Goal: Task Accomplishment & Management: Manage account settings

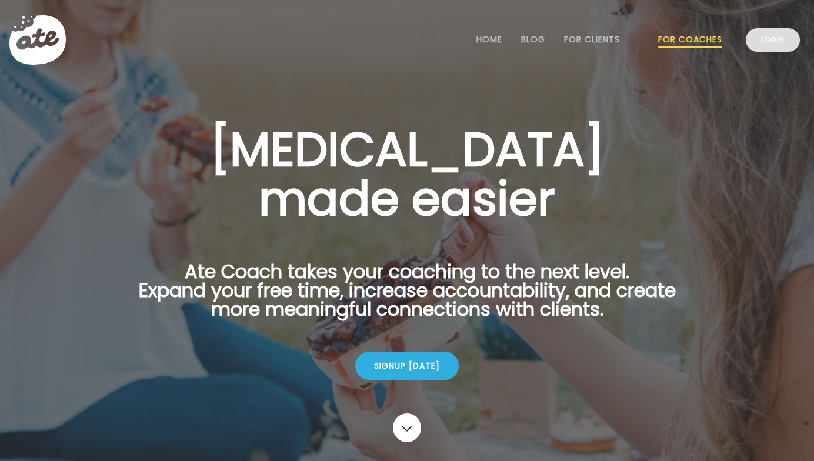
click at [769, 33] on link "Login" at bounding box center [772, 40] width 54 height 24
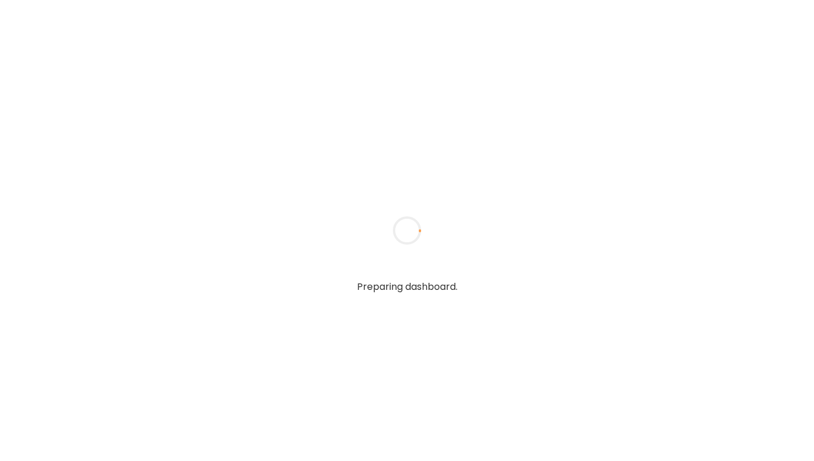
type input "******"
type input "**********"
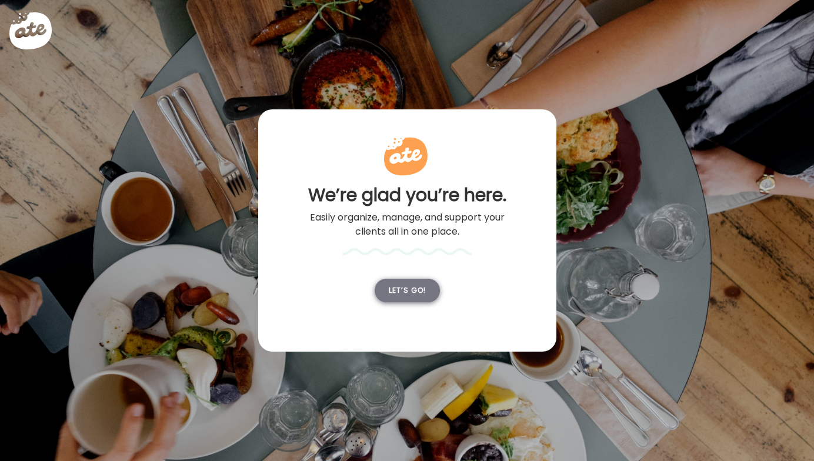
click at [411, 302] on div "Let’s go!" at bounding box center [406, 291] width 65 height 24
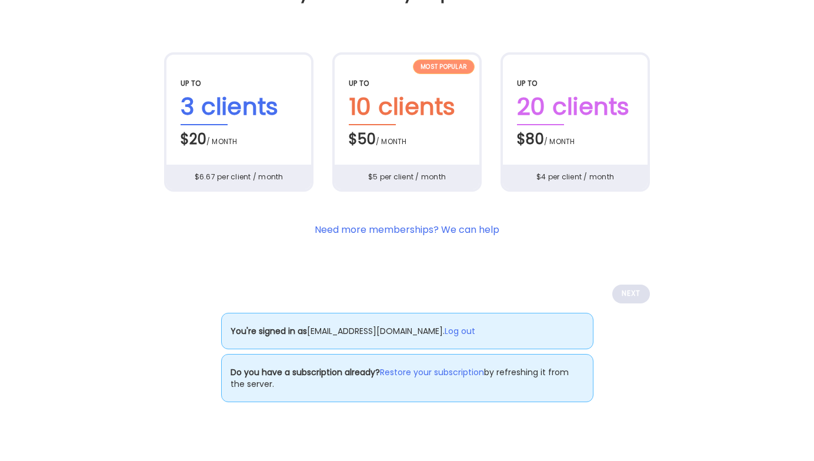
scroll to position [86, 0]
click at [458, 337] on link "Log out" at bounding box center [459, 331] width 31 height 12
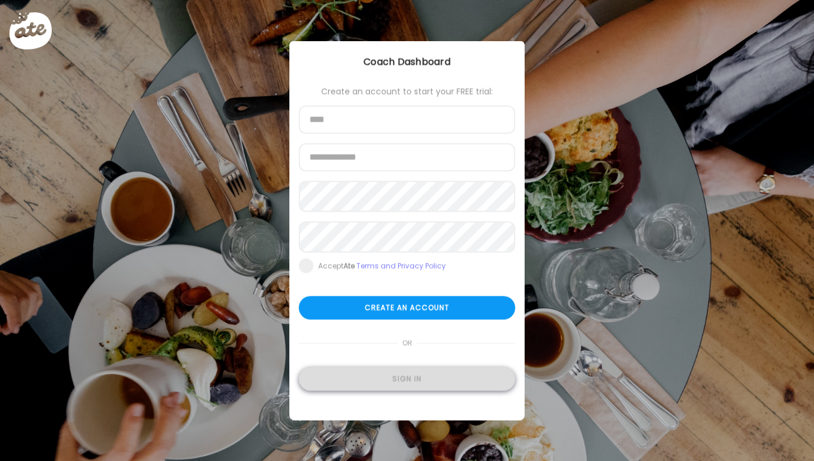
click at [387, 386] on div "Sign in" at bounding box center [407, 379] width 216 height 24
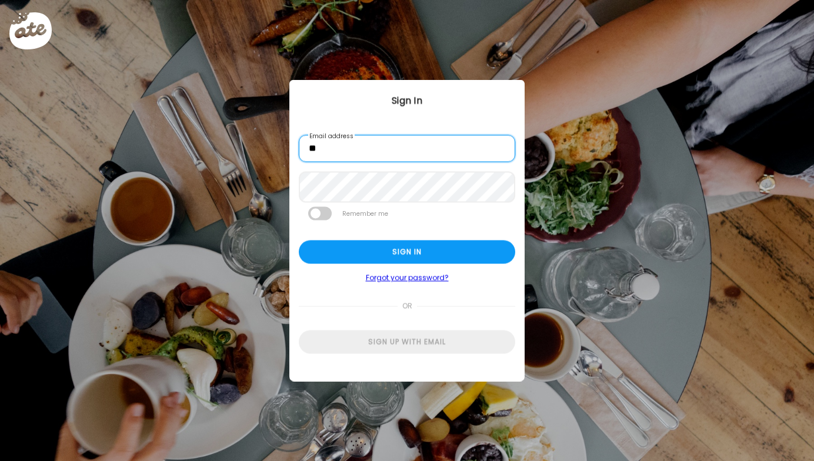
type input "*"
type input "**********"
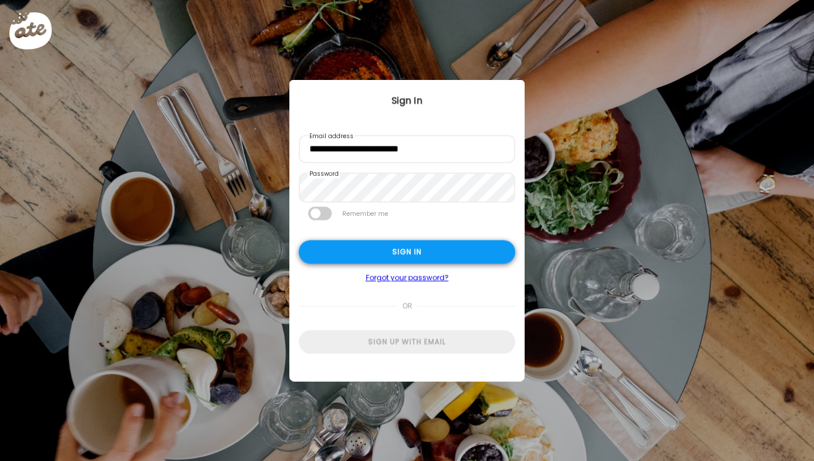
click at [379, 253] on div "Sign in" at bounding box center [407, 252] width 216 height 24
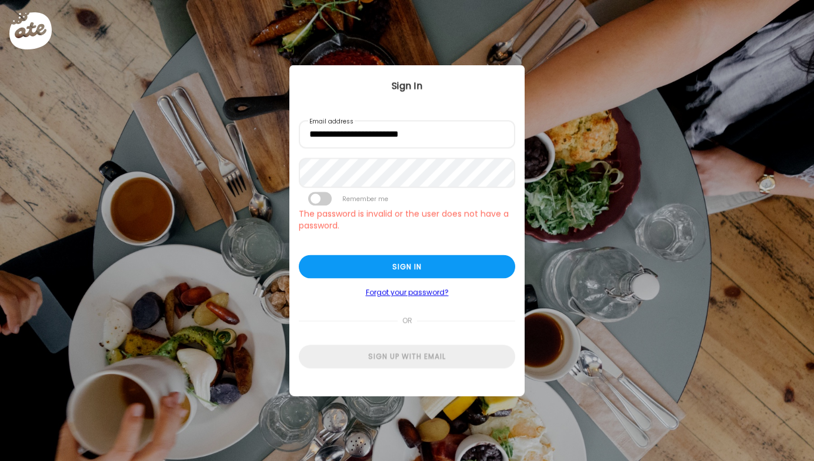
click at [446, 153] on form "**********" at bounding box center [407, 245] width 216 height 248
click at [376, 276] on div "Sign in" at bounding box center [407, 267] width 216 height 24
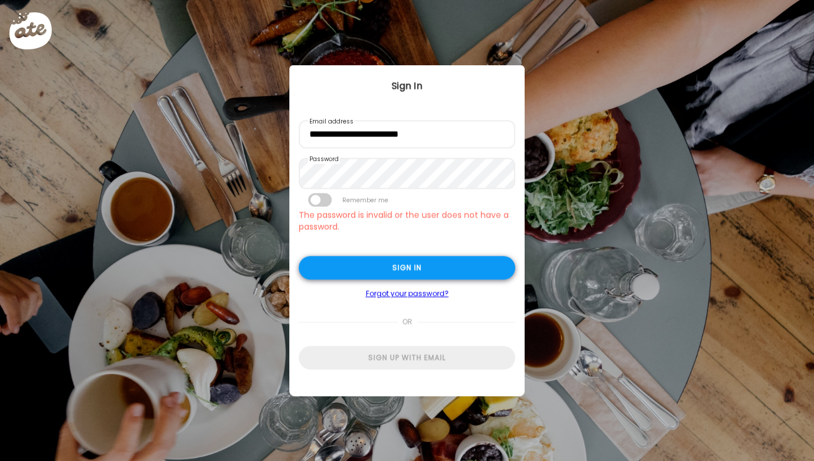
type input "**********"
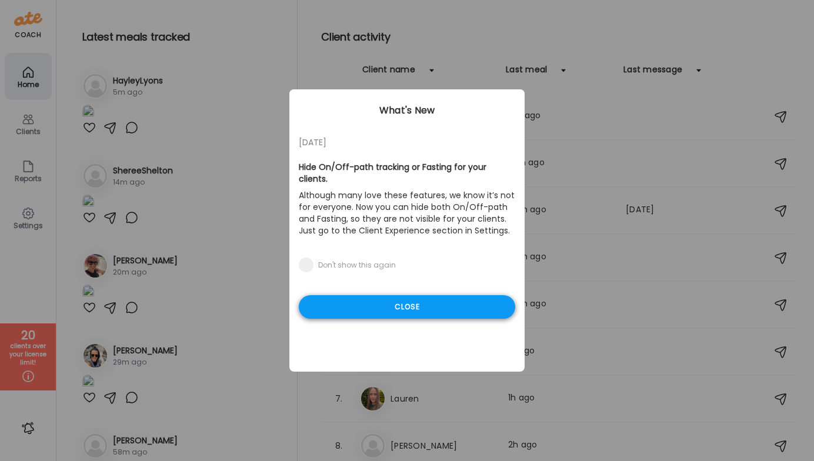
click at [423, 309] on div "Close" at bounding box center [407, 307] width 216 height 24
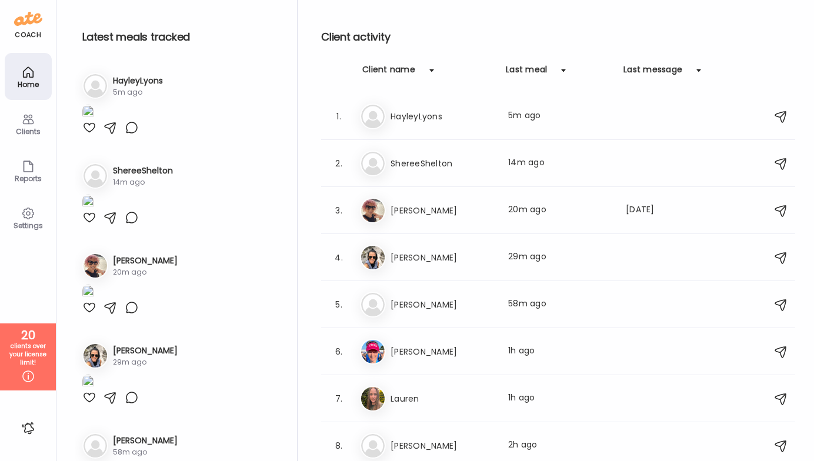
click at [31, 129] on div "Clients" at bounding box center [28, 132] width 42 height 8
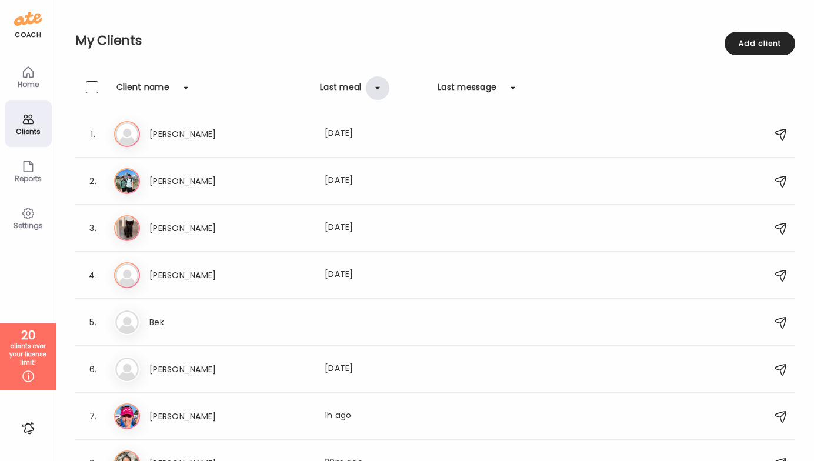
click at [374, 90] on div at bounding box center [378, 88] width 24 height 24
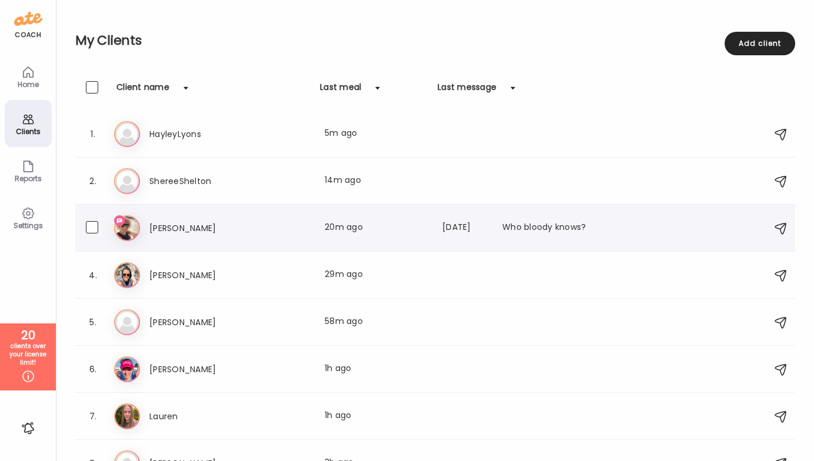
click at [124, 225] on img at bounding box center [127, 228] width 24 height 24
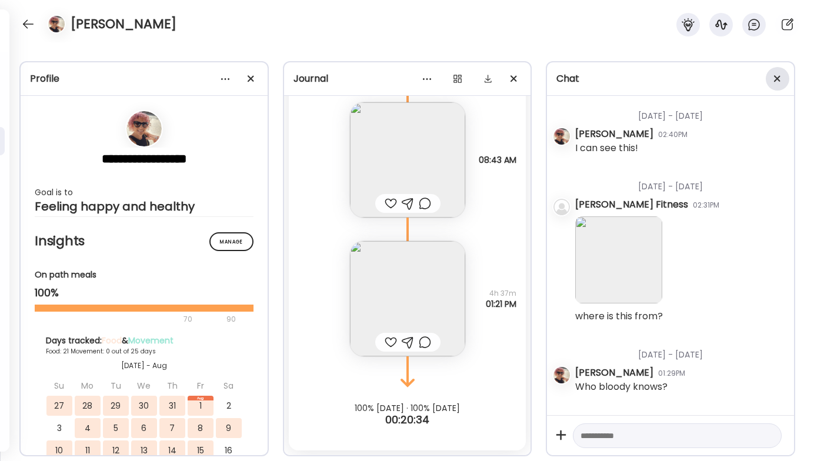
click at [775, 81] on span at bounding box center [777, 78] width 6 height 6
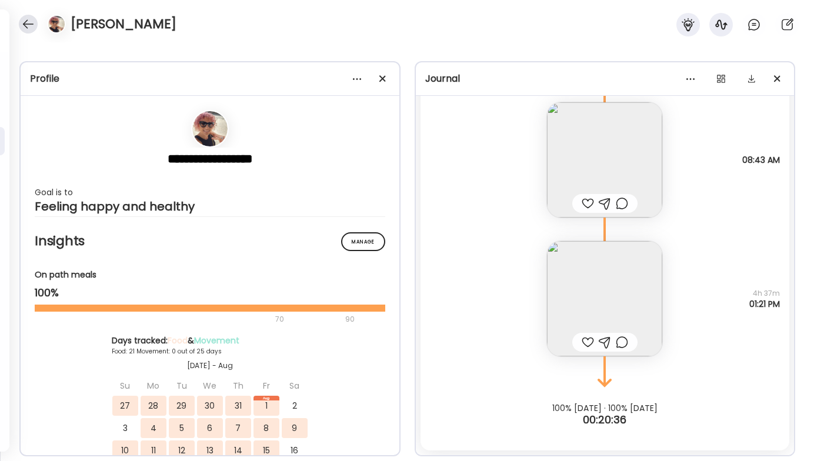
click at [30, 26] on div at bounding box center [28, 24] width 19 height 19
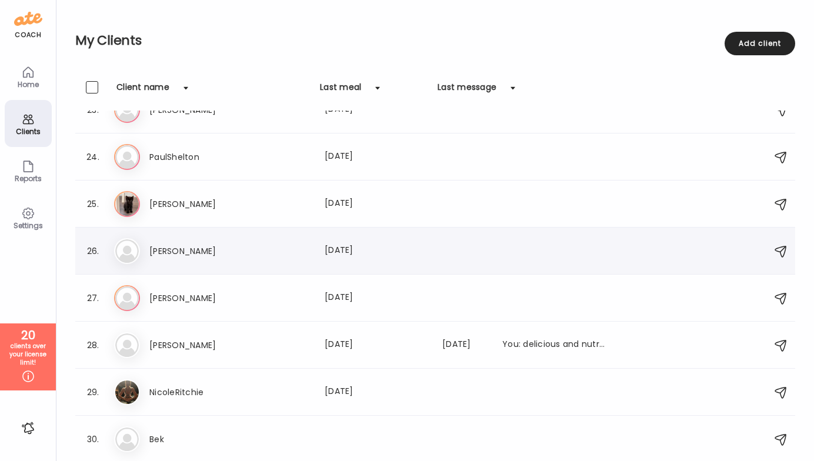
scroll to position [1059, 0]
click at [91, 439] on span at bounding box center [92, 438] width 12 height 12
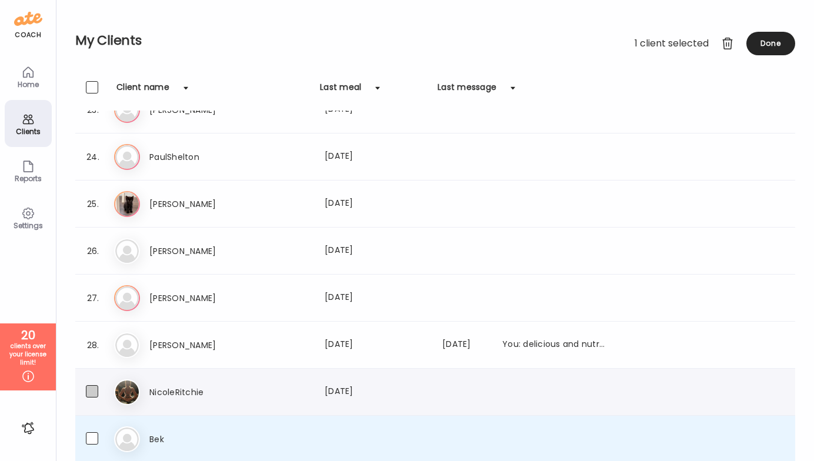
click at [92, 388] on span at bounding box center [92, 391] width 12 height 12
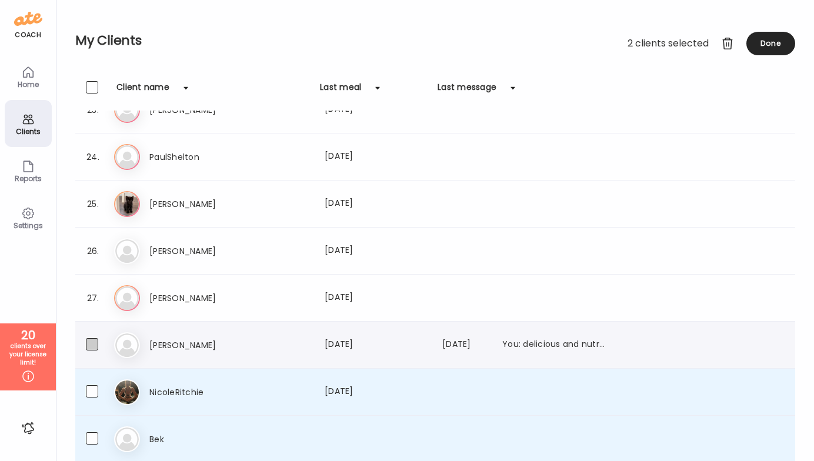
click at [91, 342] on span at bounding box center [92, 344] width 12 height 12
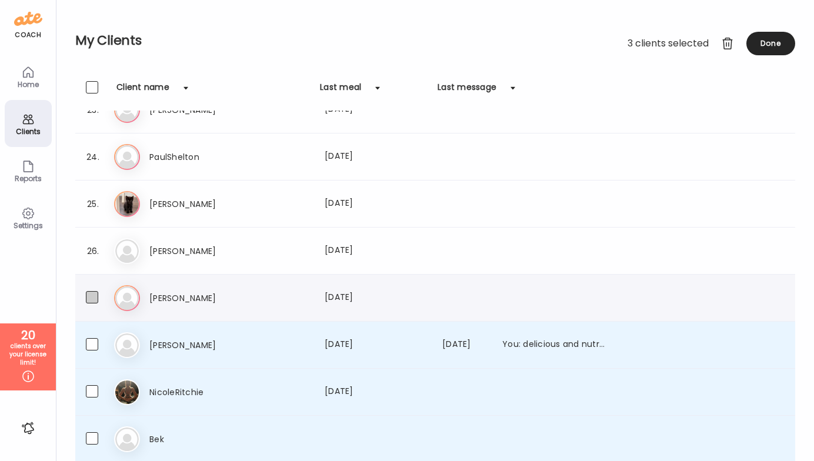
click at [89, 293] on span at bounding box center [92, 297] width 12 height 12
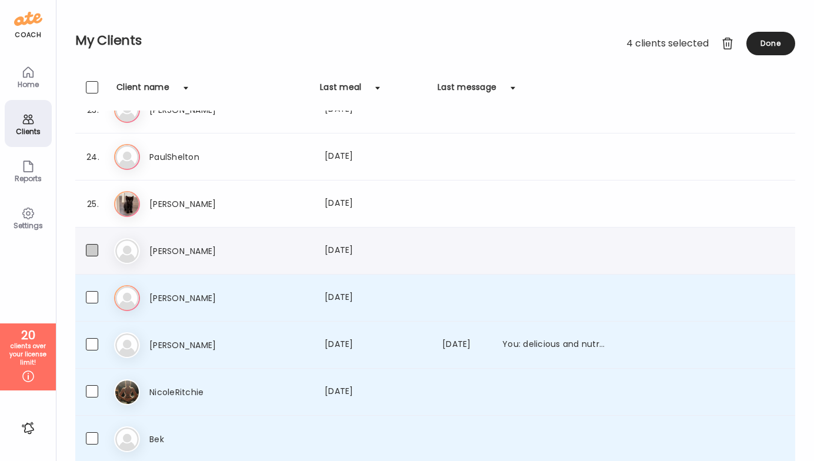
click at [91, 247] on span at bounding box center [92, 250] width 12 height 12
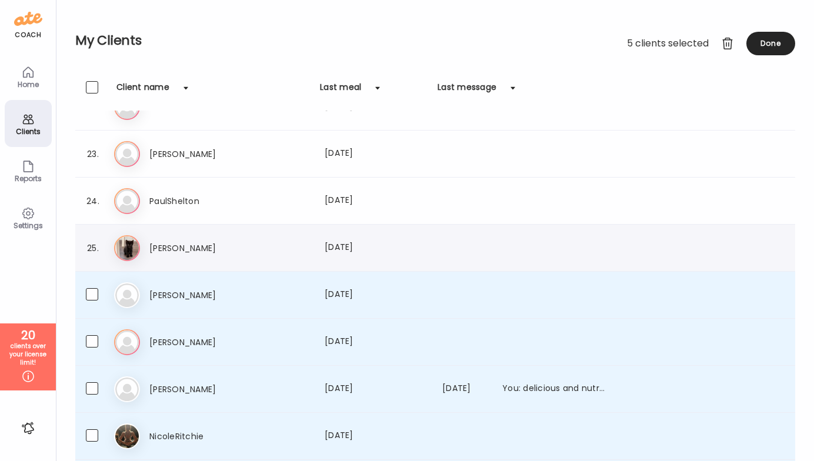
scroll to position [1014, 0]
click at [91, 203] on span at bounding box center [92, 201] width 12 height 12
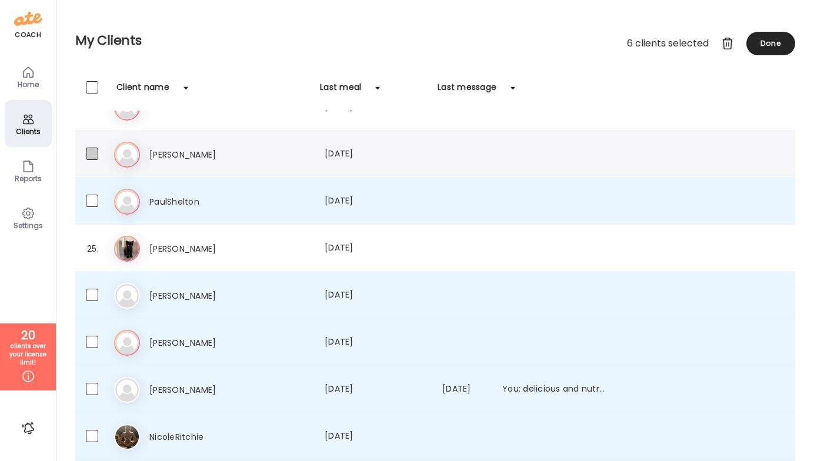
click at [93, 157] on span at bounding box center [92, 154] width 12 height 12
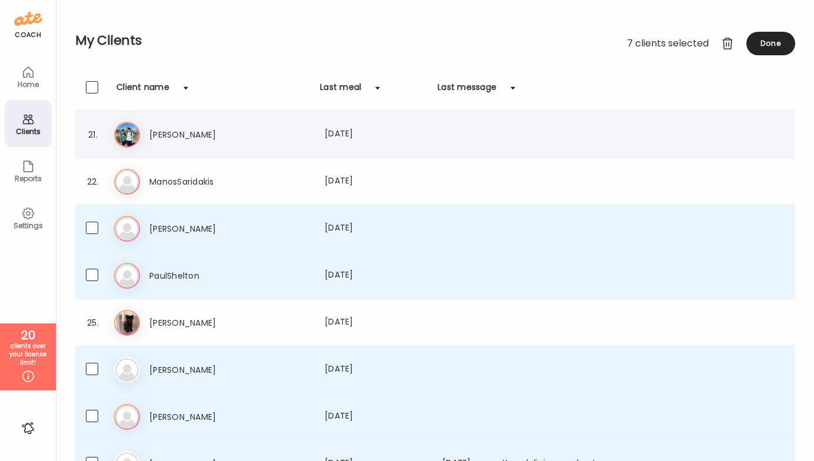
scroll to position [939, 0]
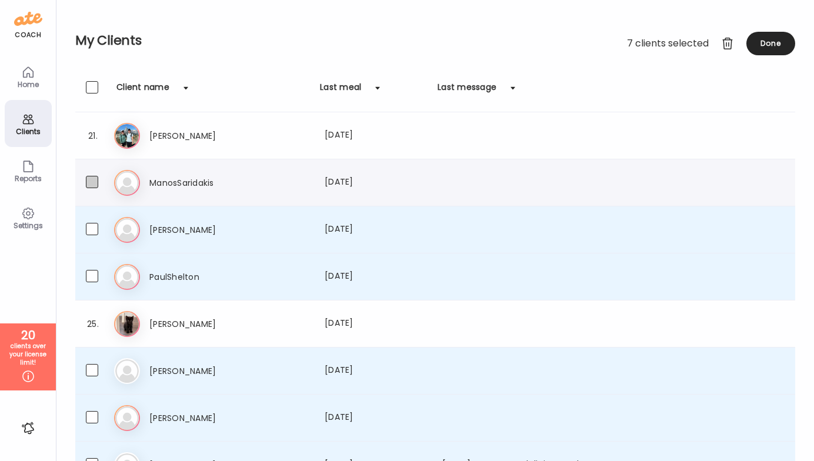
click at [93, 179] on span at bounding box center [92, 182] width 12 height 12
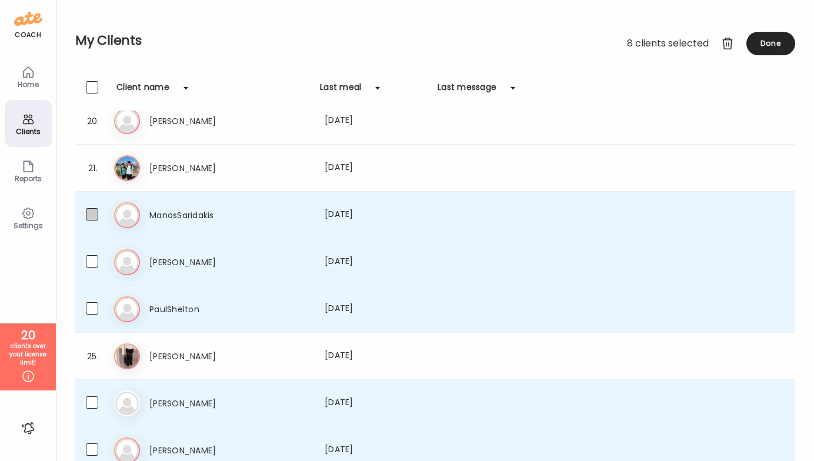
scroll to position [903, 0]
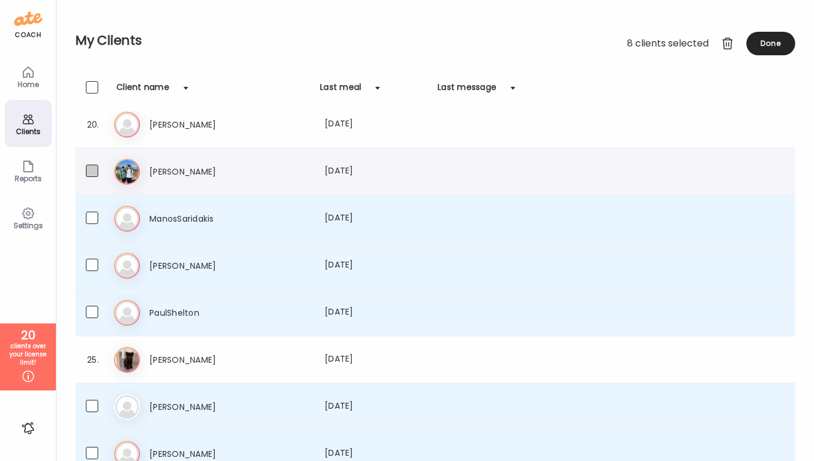
click at [92, 168] on span at bounding box center [92, 171] width 12 height 12
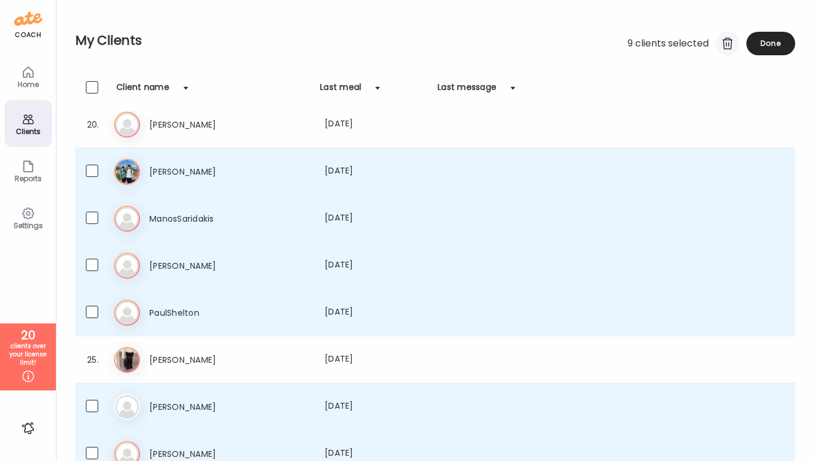
click at [721, 45] on div at bounding box center [727, 44] width 24 height 24
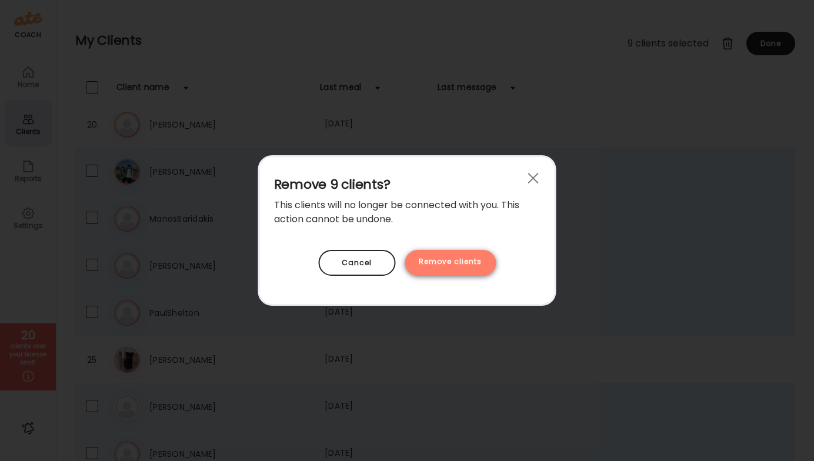
click at [449, 268] on div "Remove clients" at bounding box center [449, 263] width 91 height 26
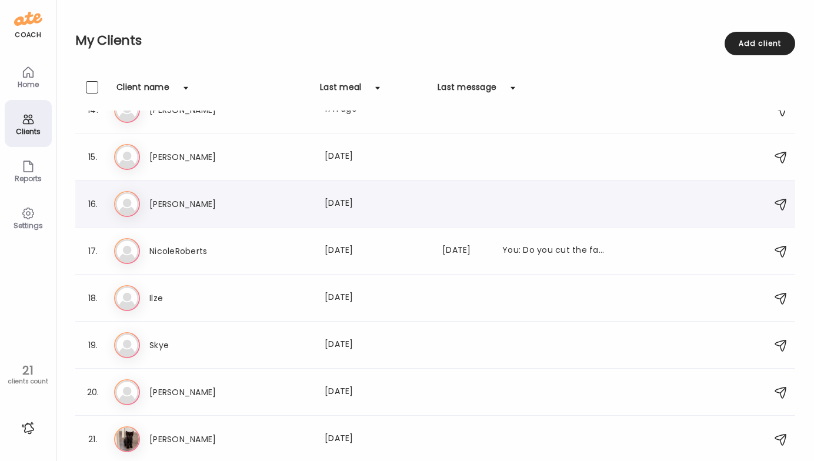
scroll to position [635, 0]
click at [184, 437] on h3 "Ann" at bounding box center [200, 439] width 103 height 14
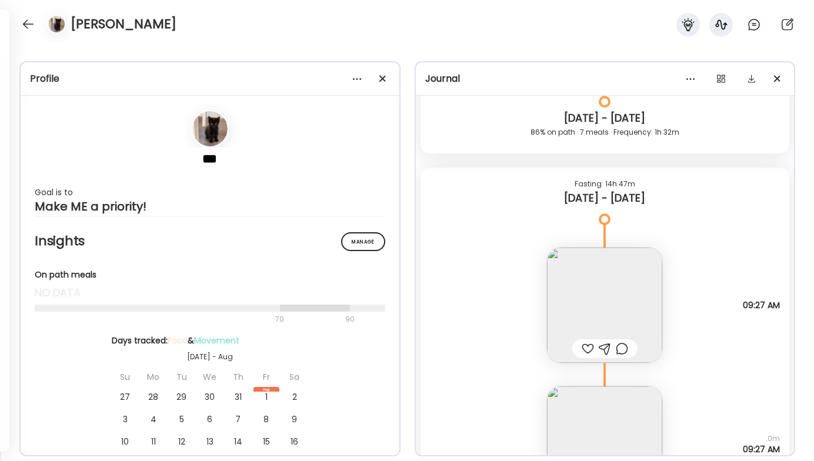
scroll to position [6905, 0]
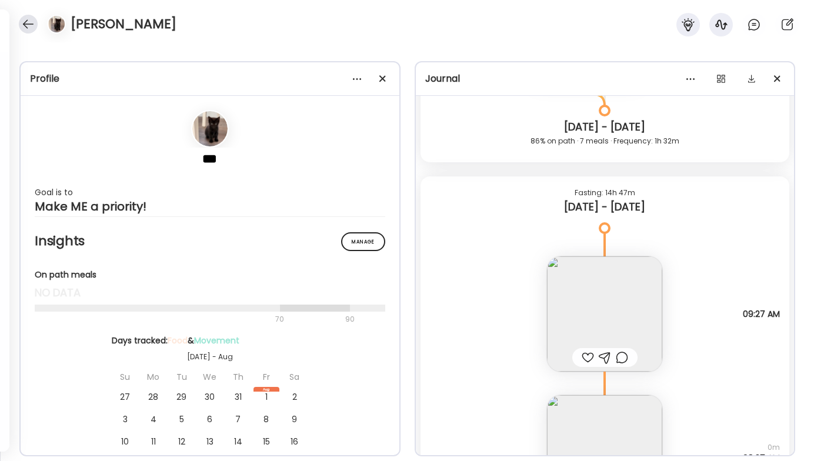
click at [26, 21] on div at bounding box center [28, 24] width 19 height 19
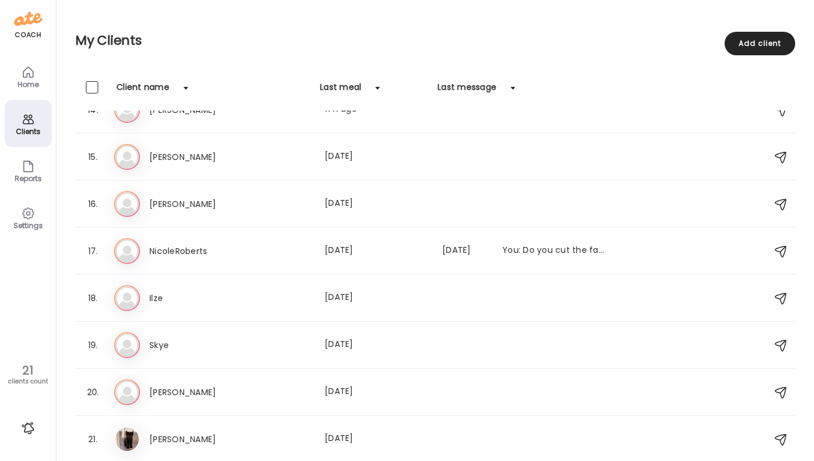
scroll to position [635, 0]
click at [92, 439] on span at bounding box center [92, 438] width 12 height 12
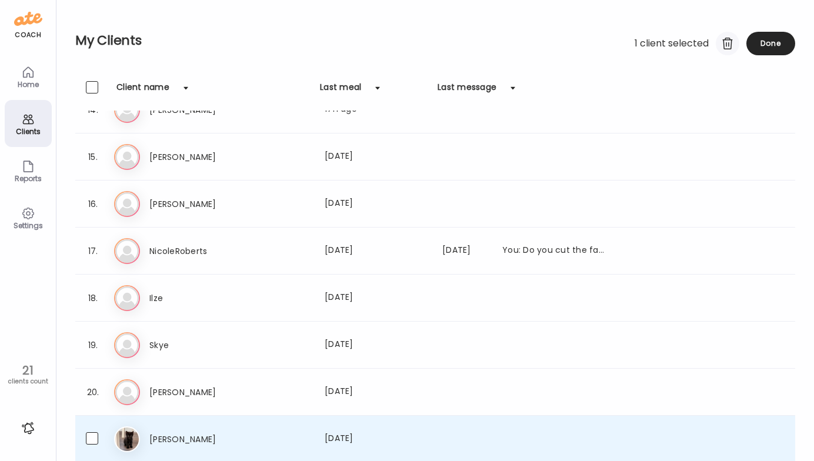
click at [727, 39] on div at bounding box center [727, 44] width 24 height 24
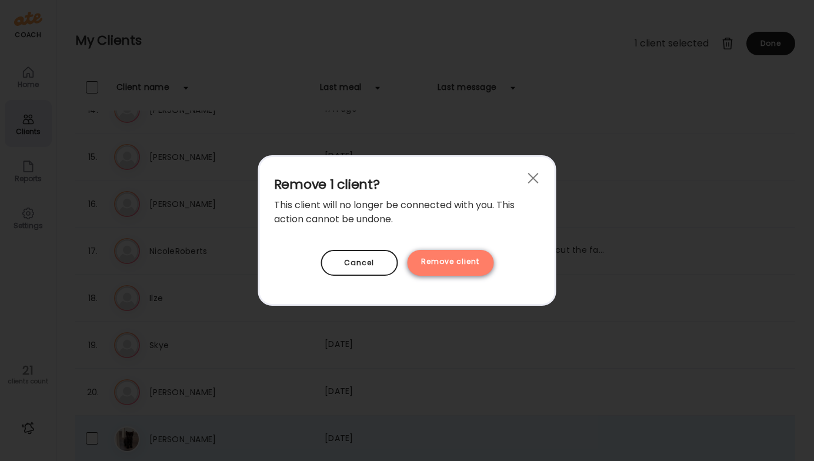
click at [465, 256] on div "Remove client" at bounding box center [450, 263] width 86 height 26
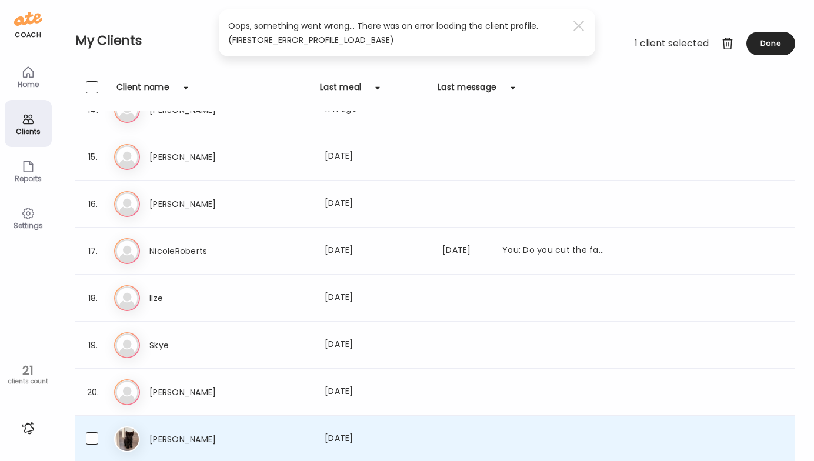
scroll to position [588, 0]
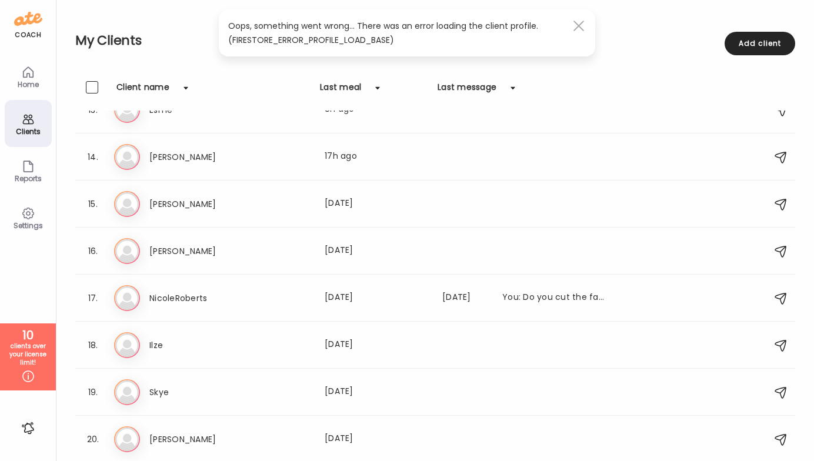
click at [581, 28] on span at bounding box center [578, 26] width 11 height 11
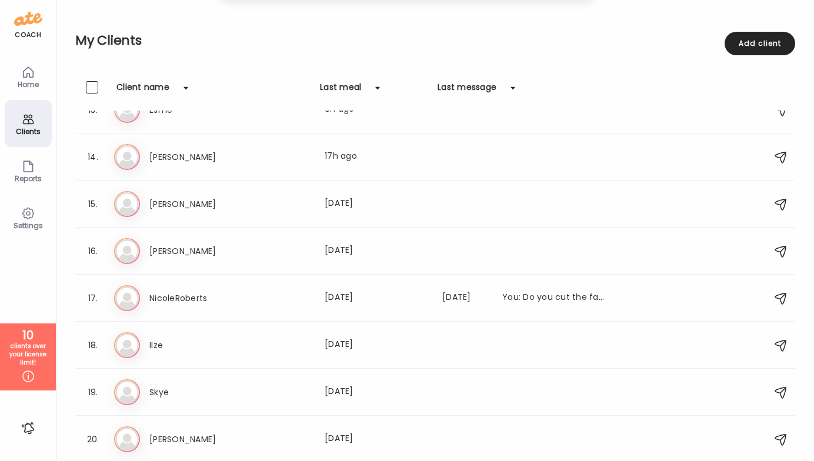
click at [31, 81] on div "Home" at bounding box center [28, 85] width 42 height 8
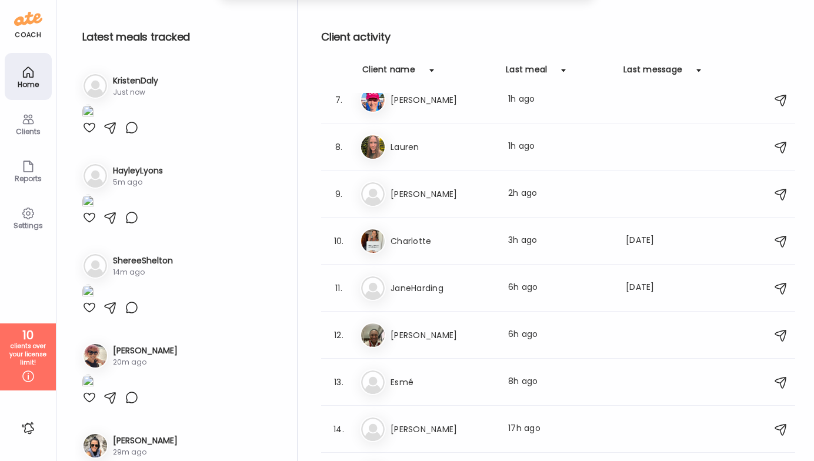
scroll to position [0, 0]
